Goal: Task Accomplishment & Management: Manage account settings

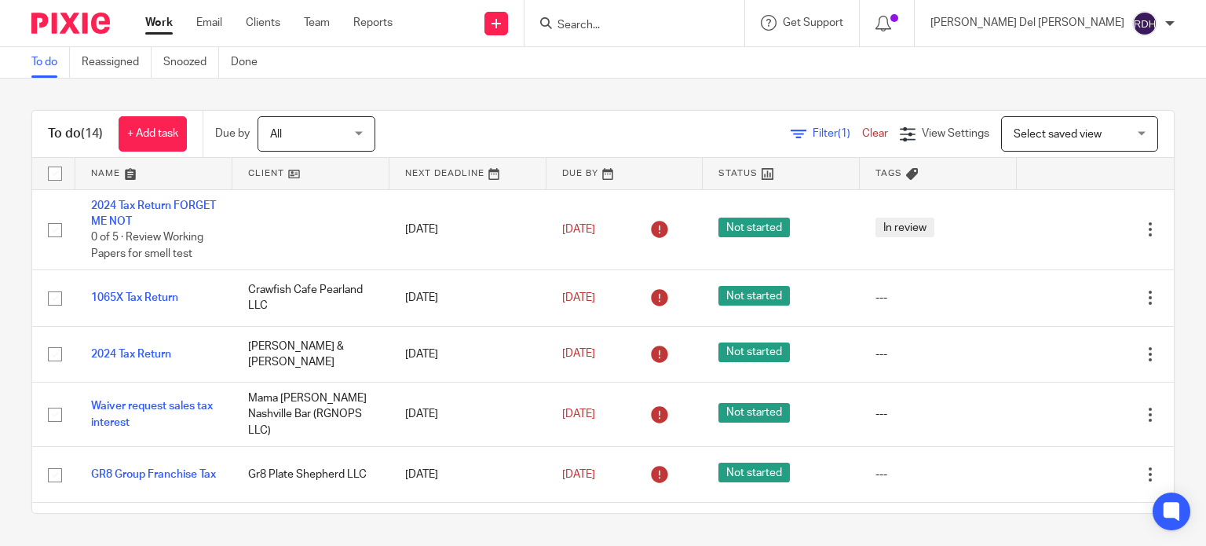
click at [324, 144] on span "All" at bounding box center [311, 133] width 83 height 33
click at [444, 130] on div "Filter (1) Clear View Settings View Settings (1) Filters Clear Save Manage save…" at bounding box center [788, 133] width 771 height 35
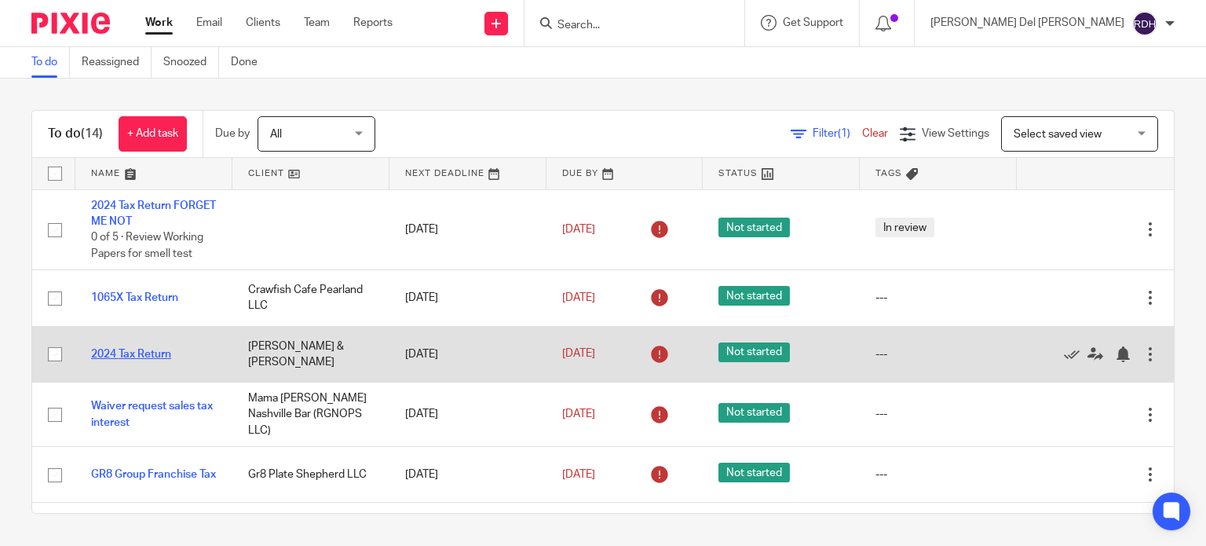
click at [154, 353] on link "2024 Tax Return" at bounding box center [131, 354] width 80 height 11
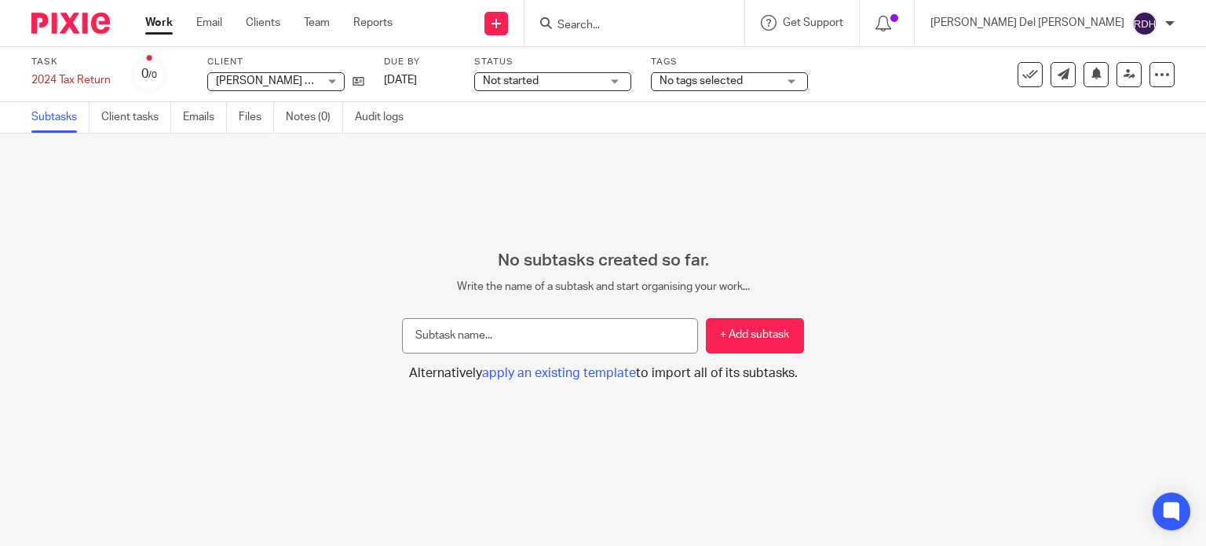
click at [155, 22] on link "Work" at bounding box center [158, 23] width 27 height 16
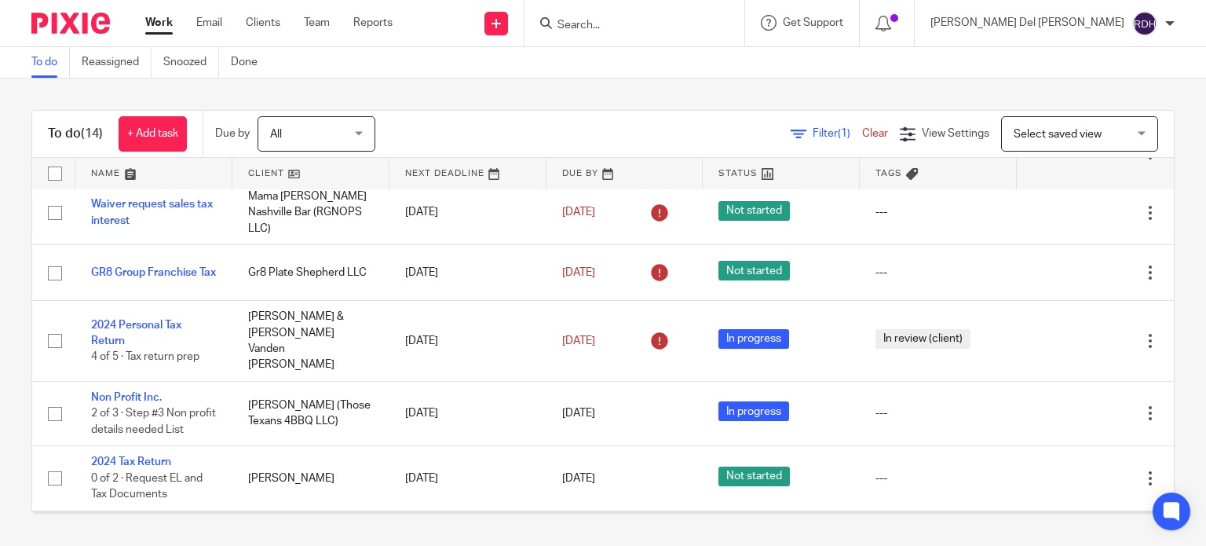
scroll to position [437, 0]
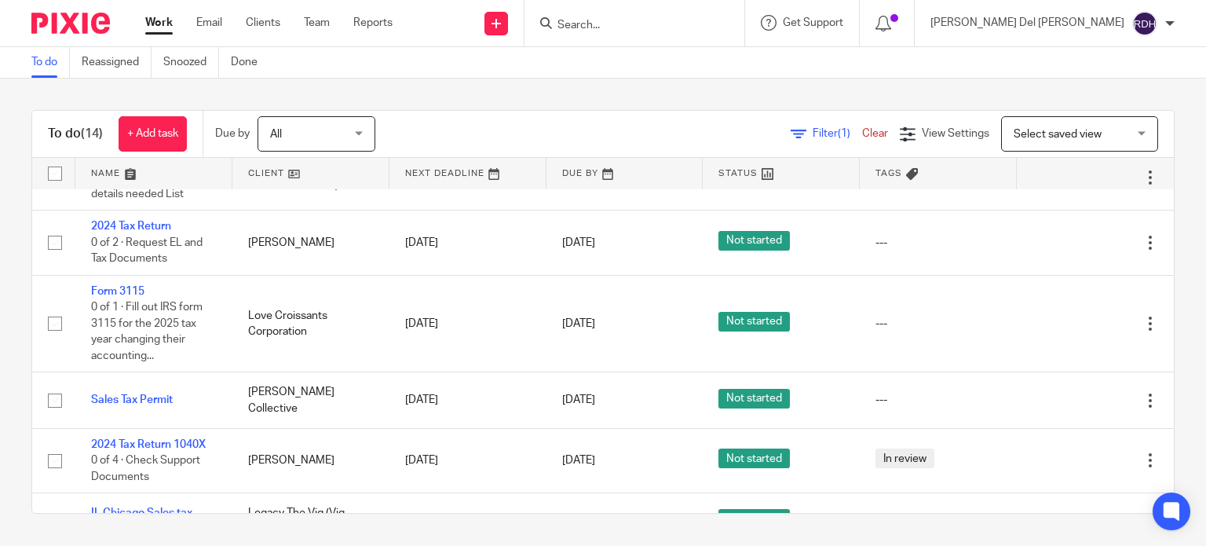
drag, startPoint x: 1175, startPoint y: 241, endPoint x: 1170, endPoint y: 255, distance: 14.9
click at [1177, 241] on div "To do (14) + Add task Due by All All [DATE] [DATE] This week Next week This mon…" at bounding box center [603, 312] width 1206 height 466
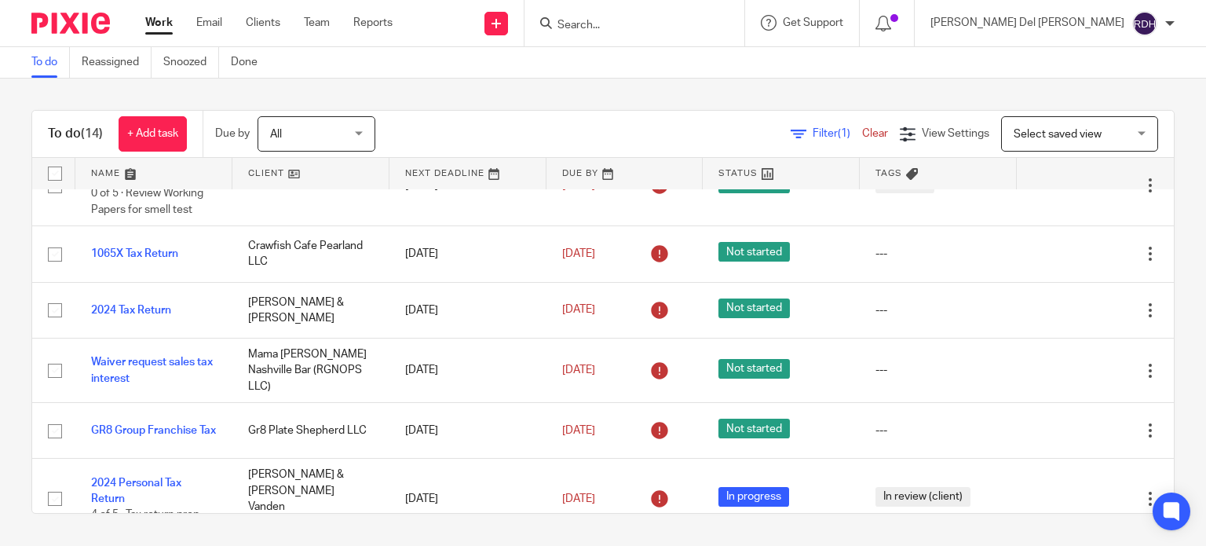
scroll to position [0, 0]
